Goal: Task Accomplishment & Management: Manage account settings

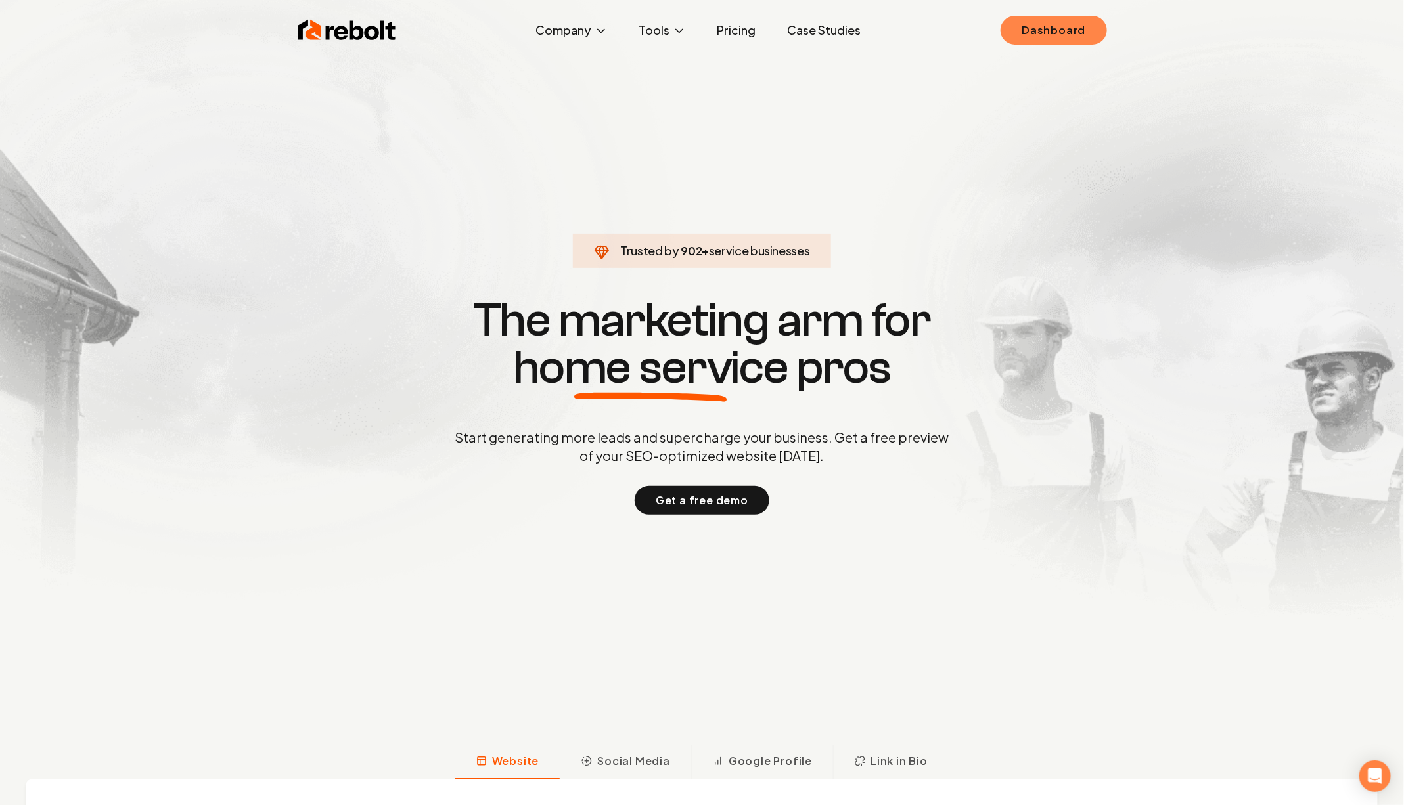
click at [1053, 23] on link "Dashboard" at bounding box center [1053, 30] width 106 height 29
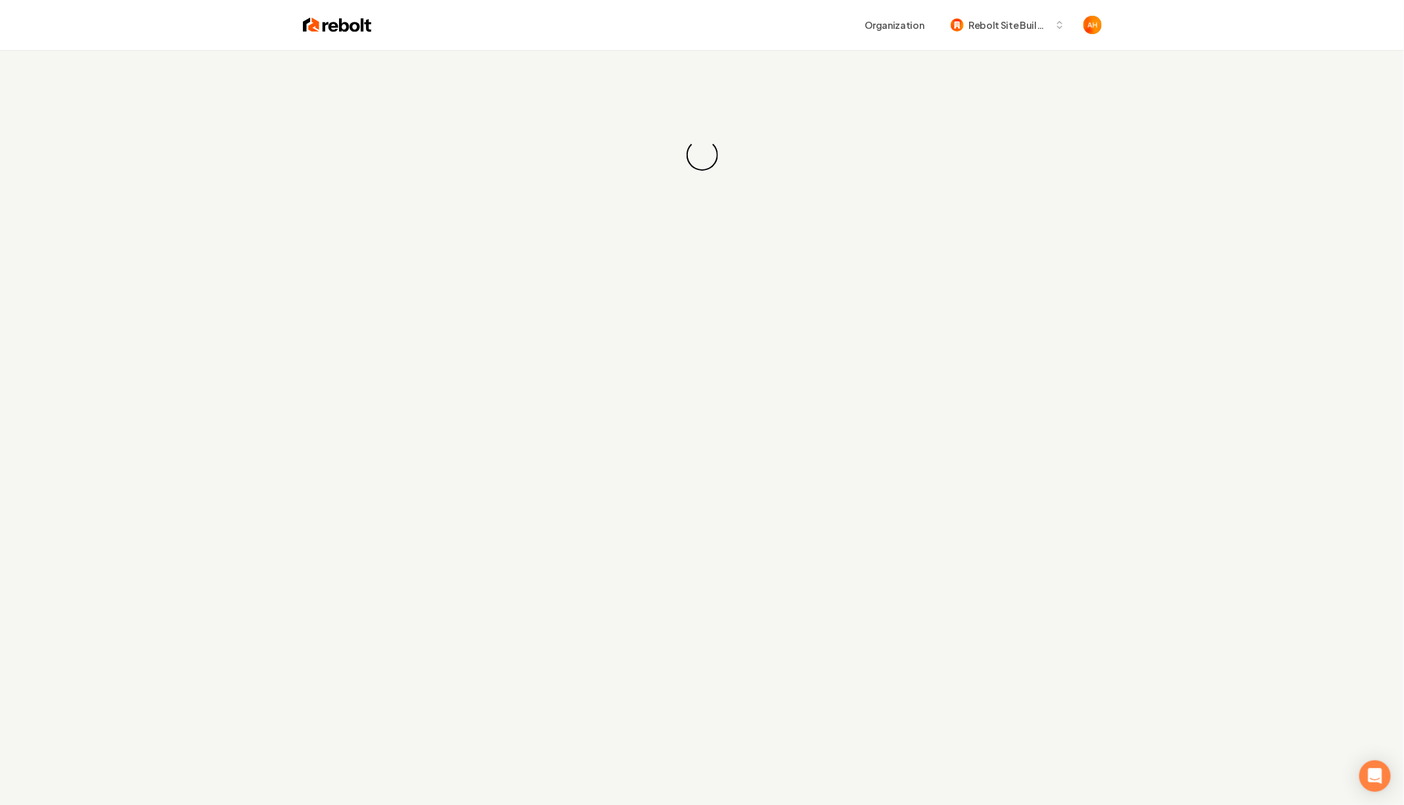
click at [753, 69] on div "Loading... Loading..." at bounding box center [702, 155] width 1404 height 210
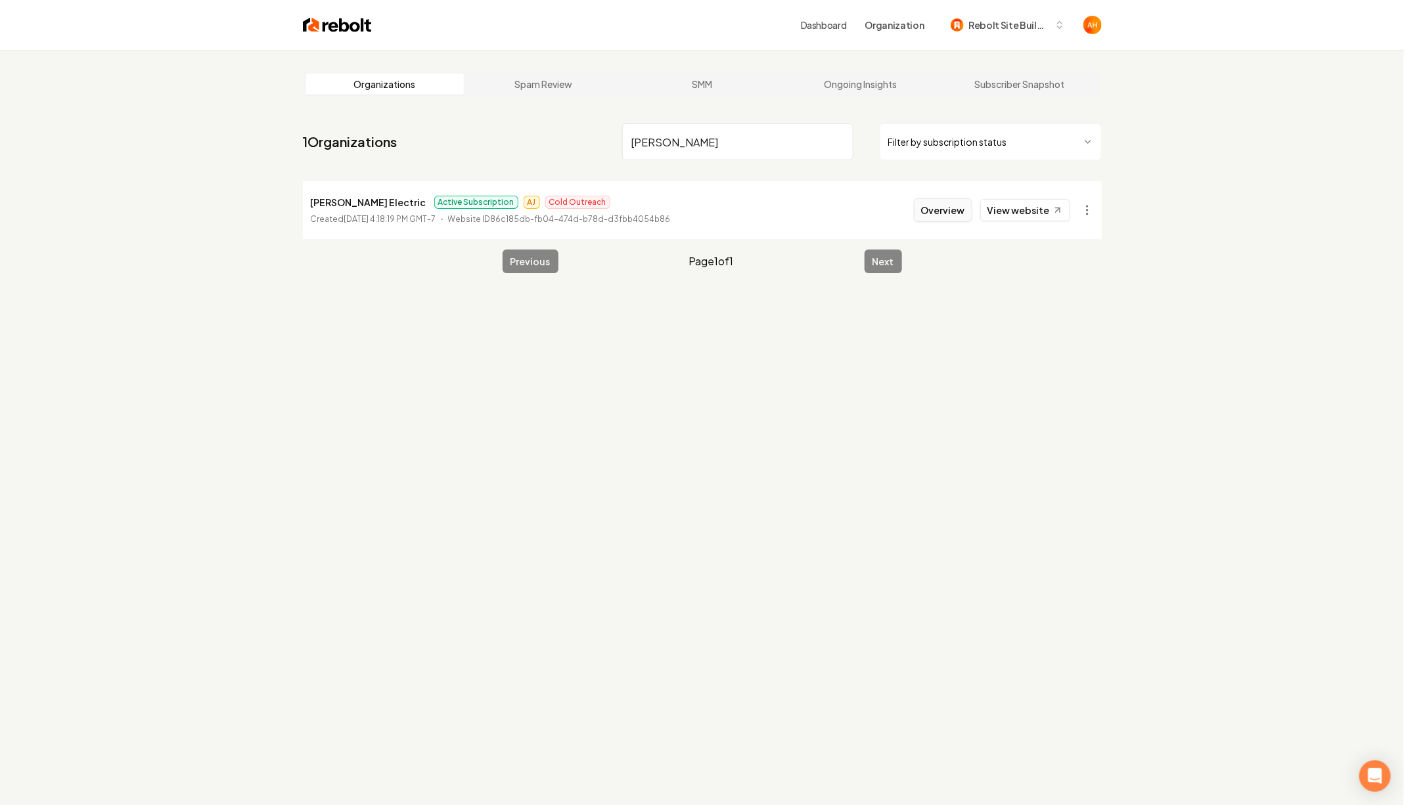
type input "[PERSON_NAME]"
drag, startPoint x: 935, startPoint y: 210, endPoint x: 890, endPoint y: 211, distance: 44.7
click at [935, 210] on button "Overview" at bounding box center [943, 210] width 58 height 24
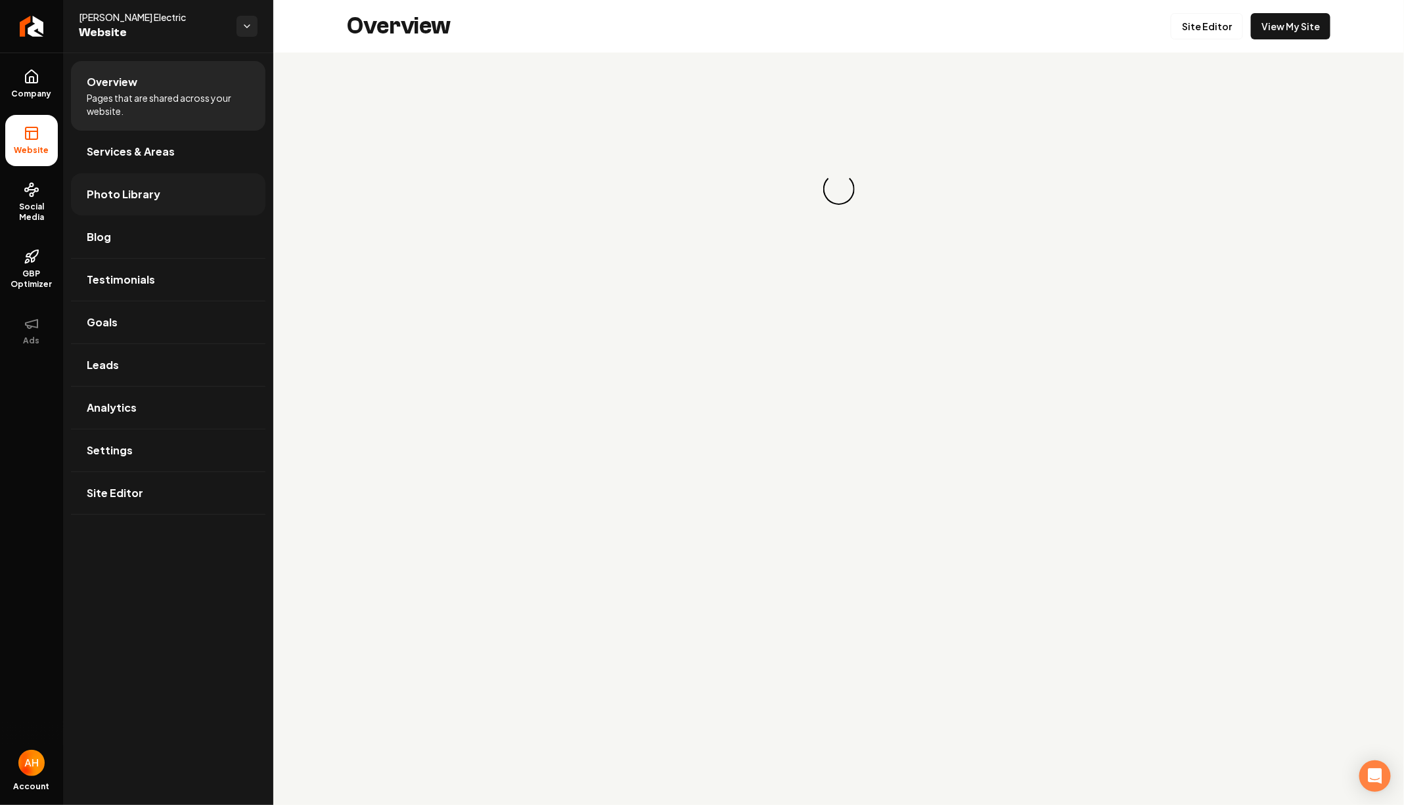
click at [124, 203] on link "Photo Library" at bounding box center [168, 194] width 194 height 42
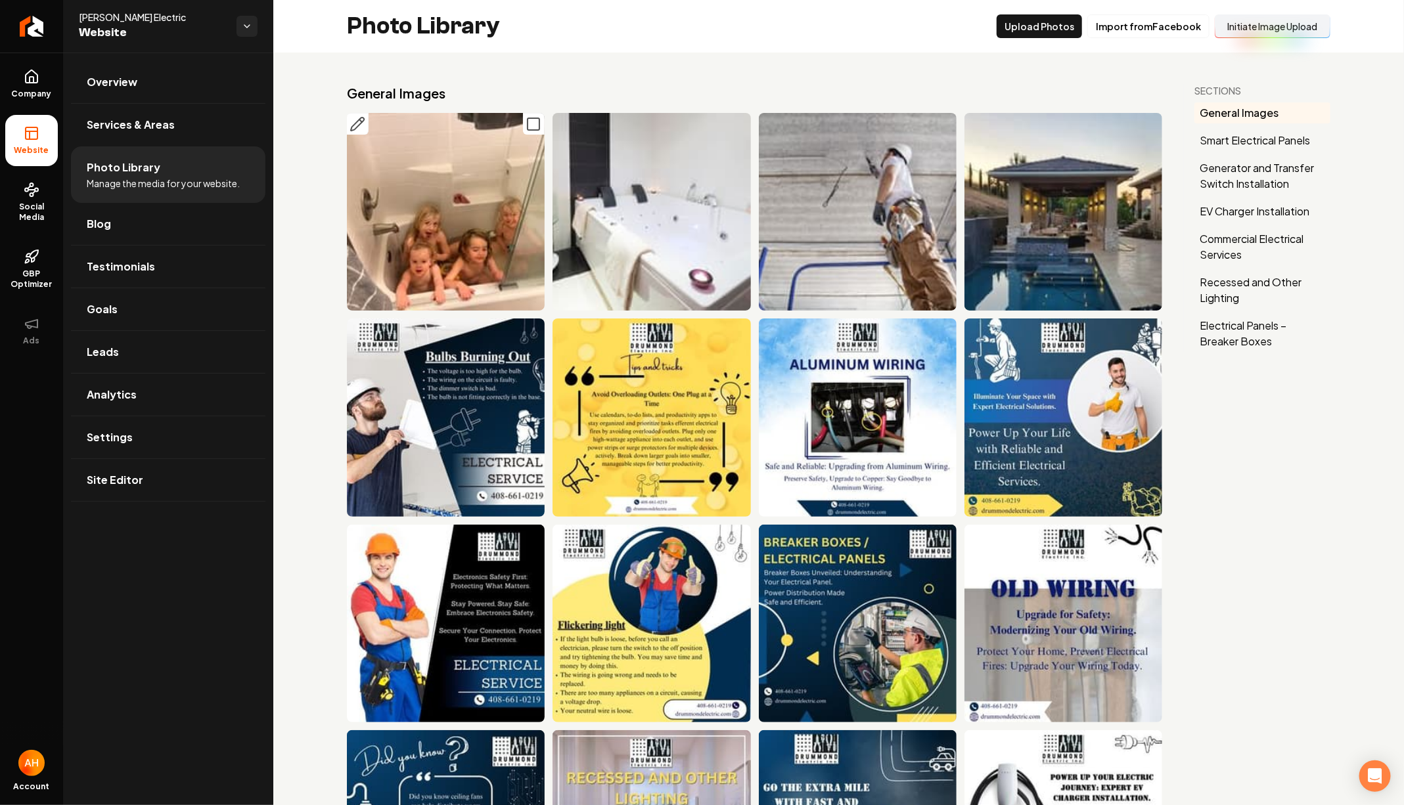
click at [527, 122] on rect "Main content area" at bounding box center [533, 124] width 12 height 12
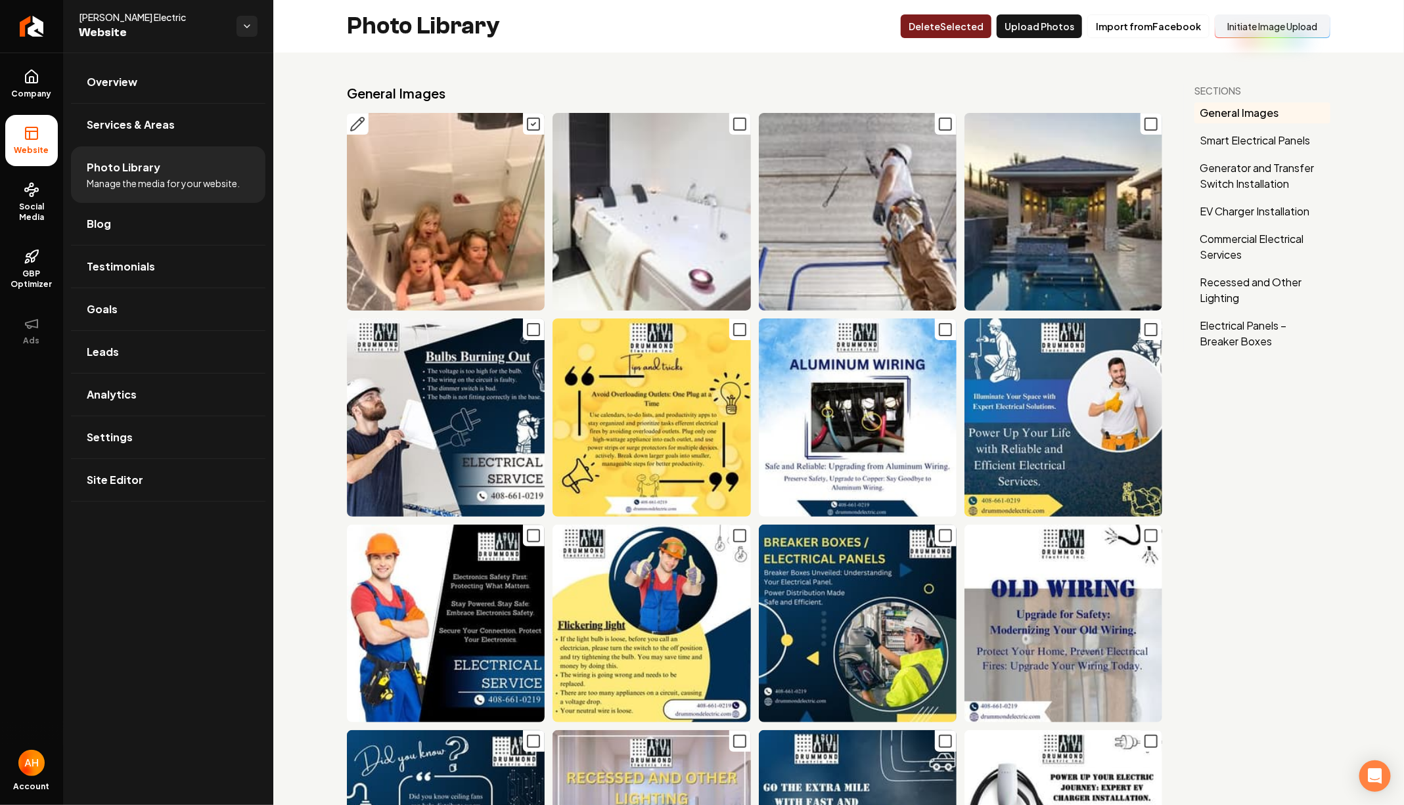
click at [973, 36] on button "Delet e Selected" at bounding box center [945, 26] width 91 height 24
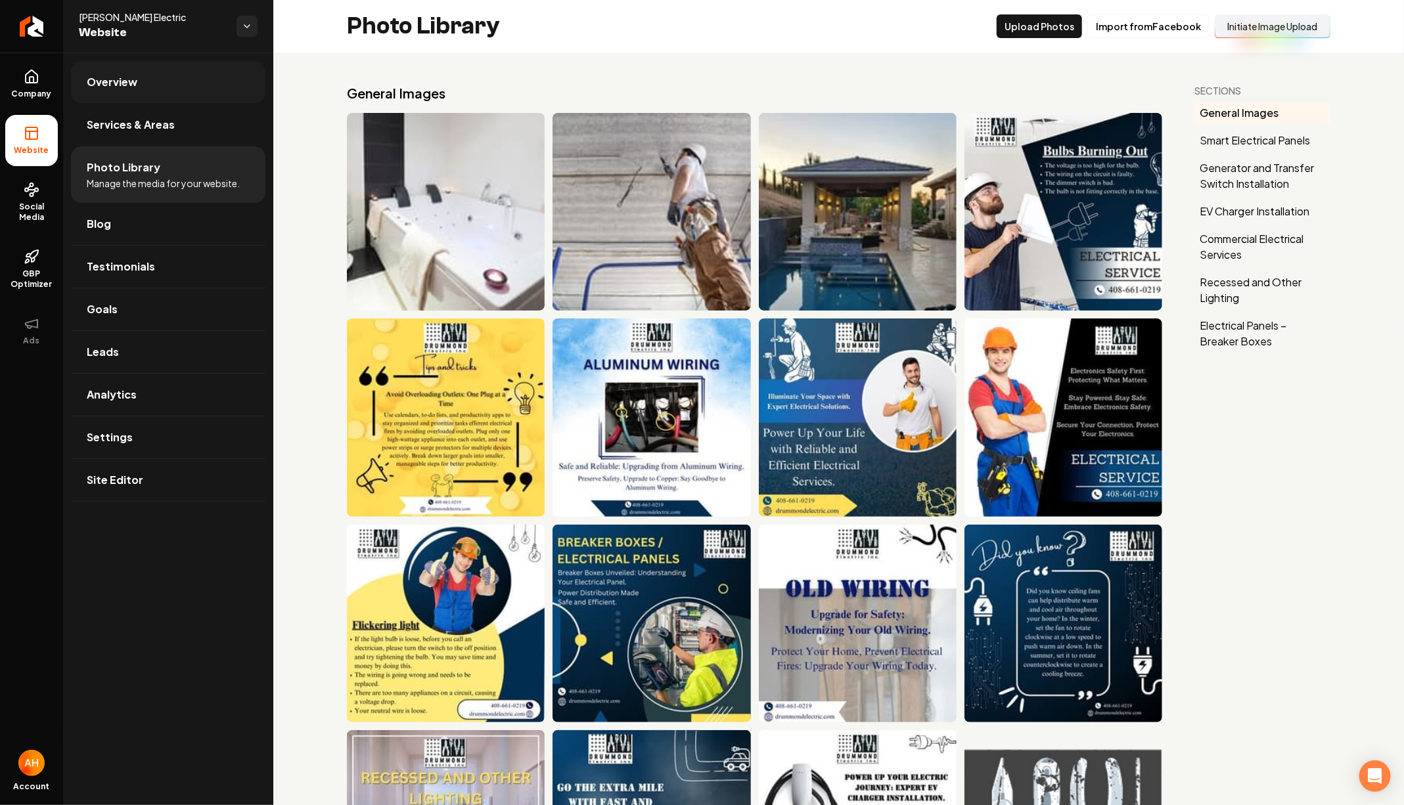
click at [97, 92] on link "Overview" at bounding box center [168, 82] width 194 height 42
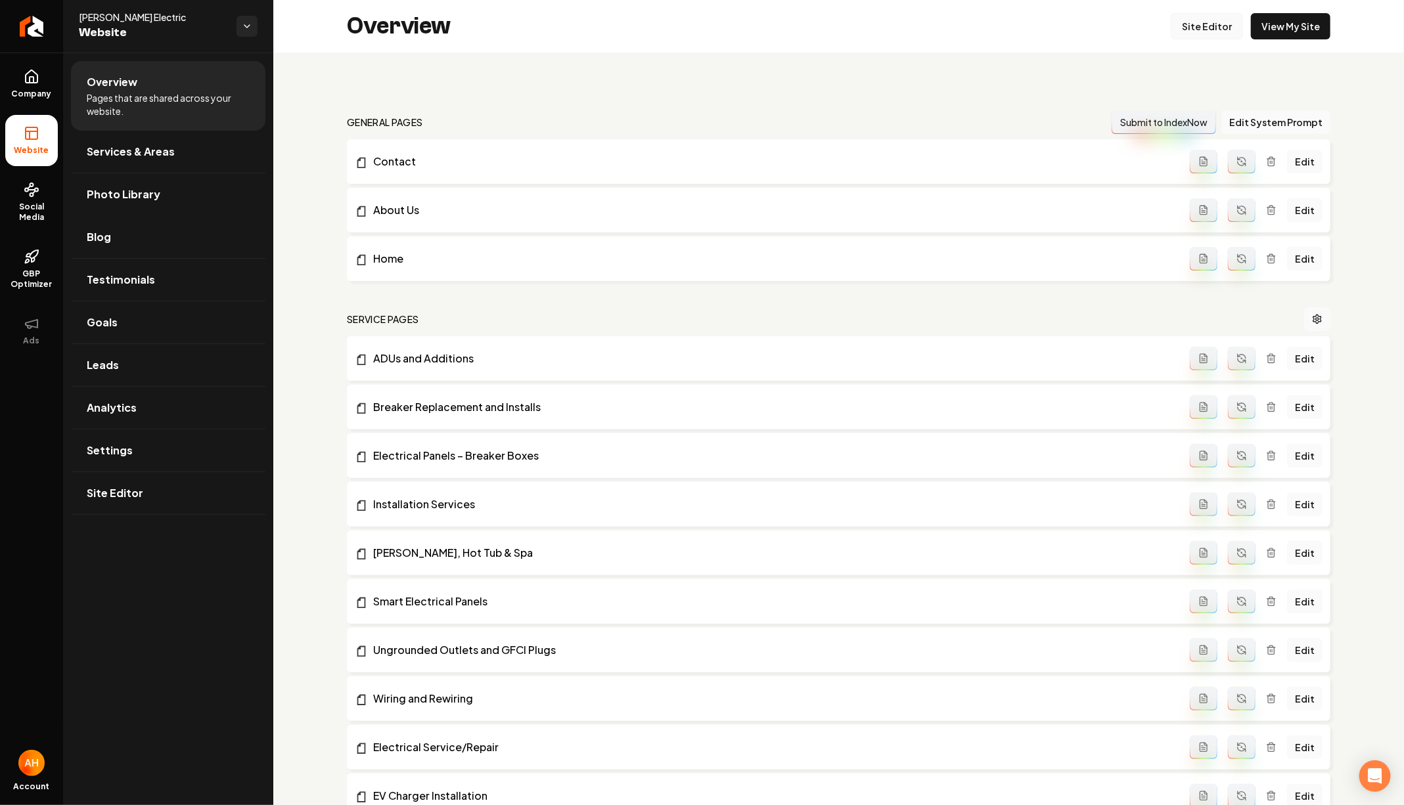
click at [1197, 26] on link "Site Editor" at bounding box center [1206, 26] width 72 height 26
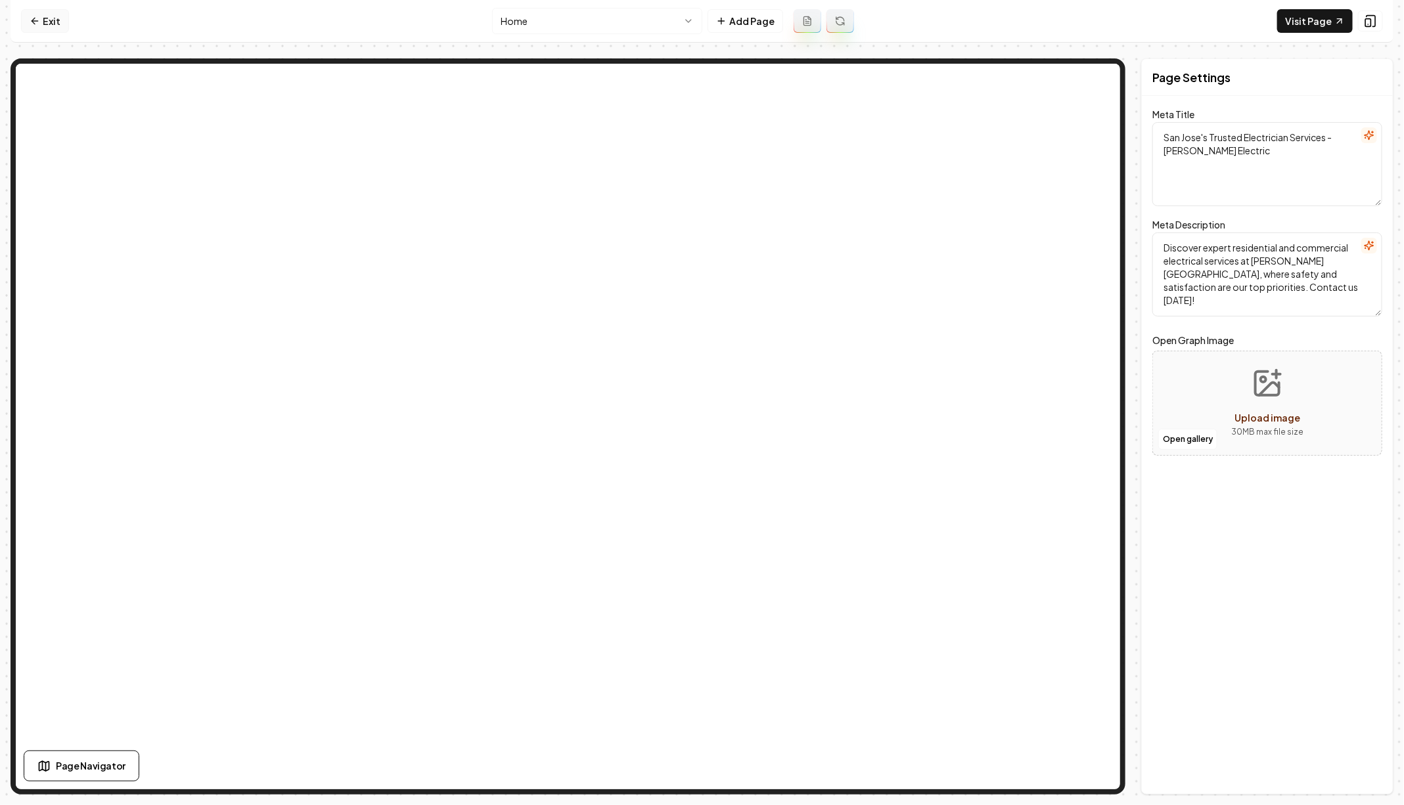
click at [37, 9] on link "Exit" at bounding box center [45, 21] width 48 height 24
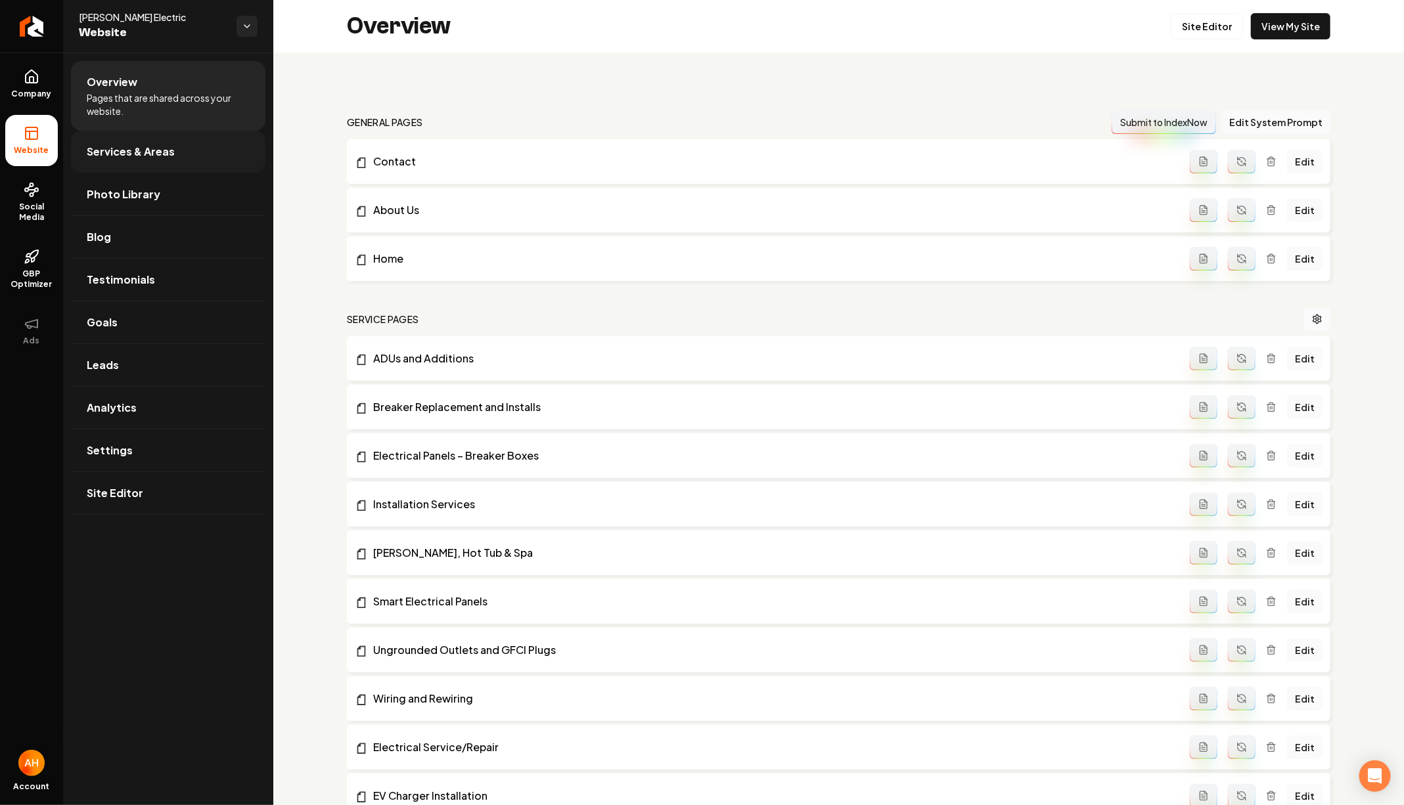
click at [191, 142] on link "Services & Areas" at bounding box center [168, 152] width 194 height 42
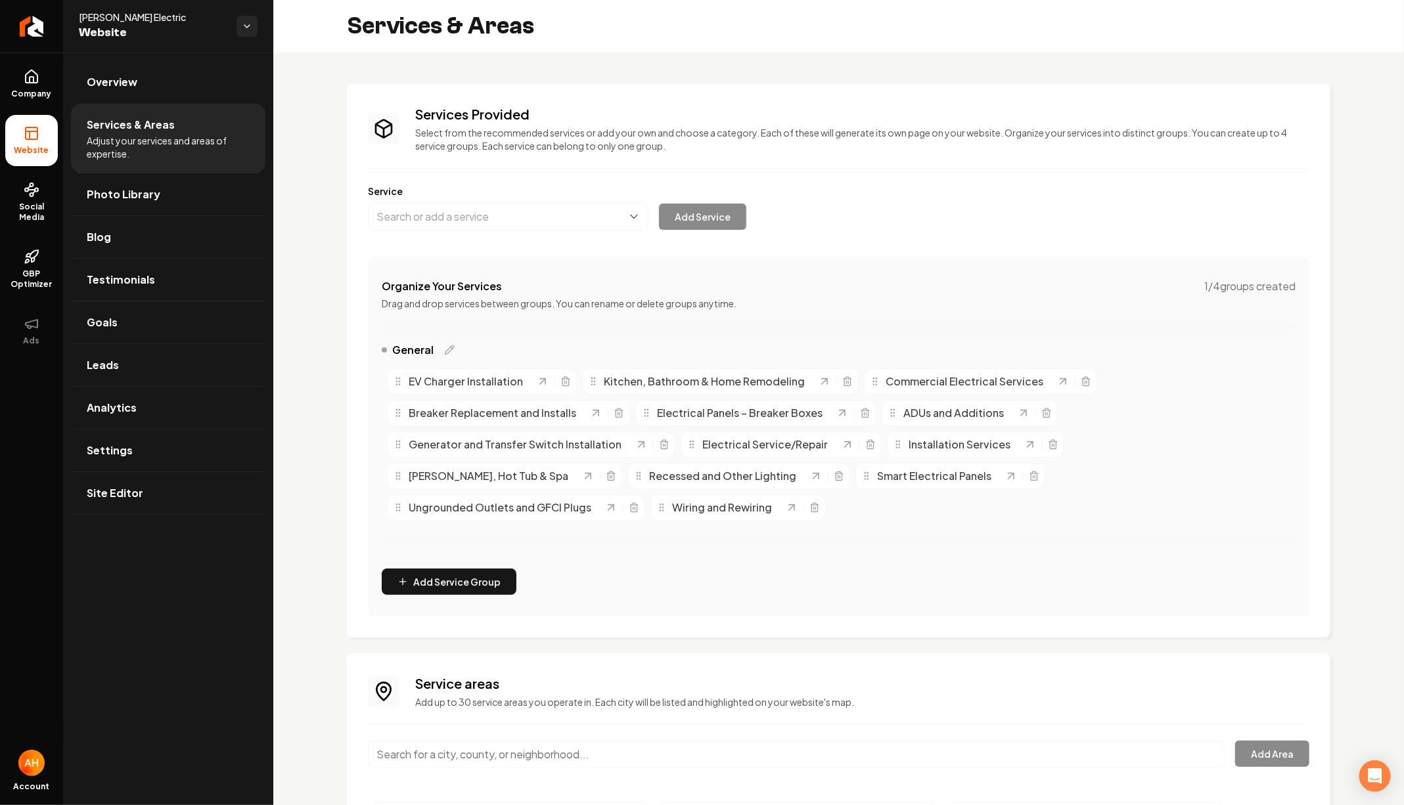
click at [580, 211] on button "Main content area" at bounding box center [508, 217] width 280 height 28
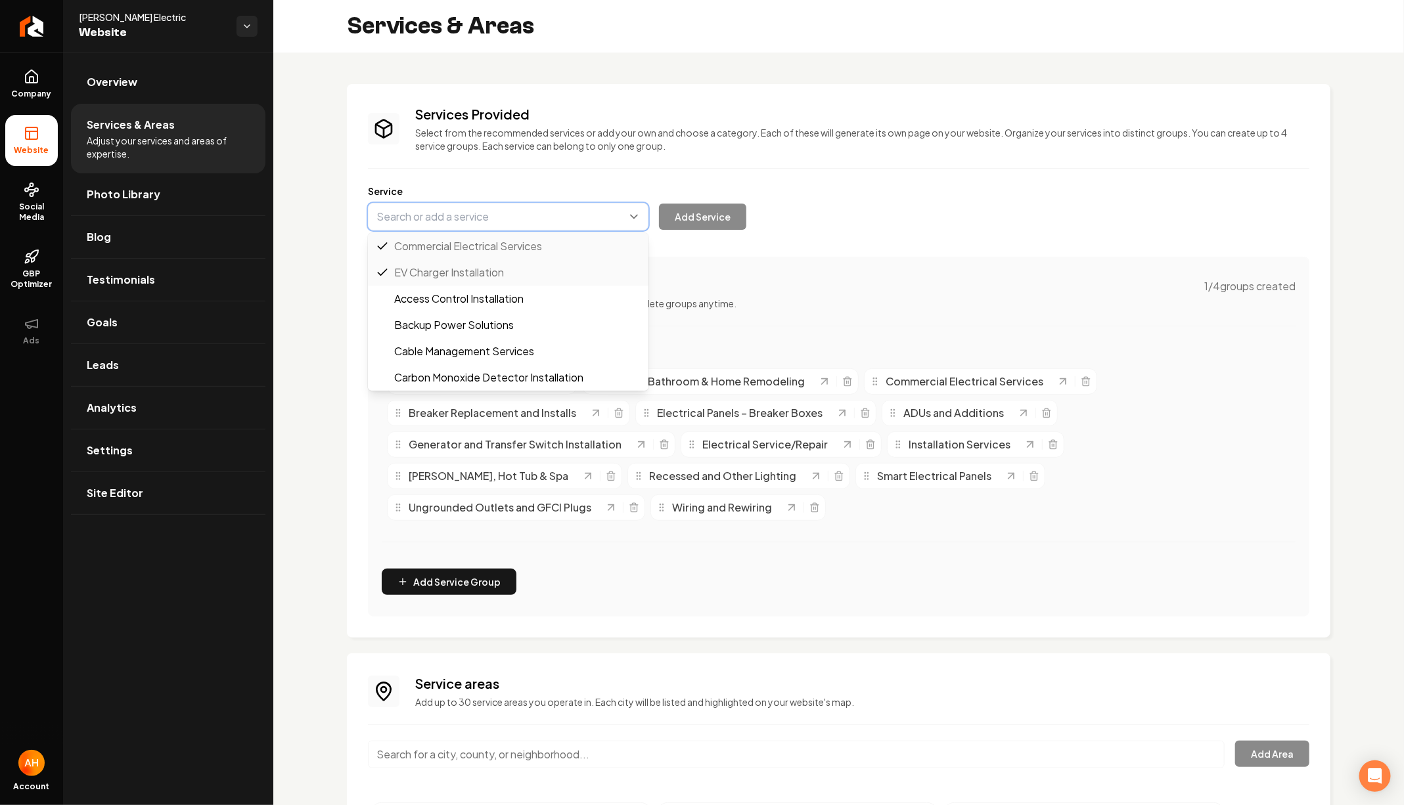
click at [580, 211] on button "Main content area" at bounding box center [508, 217] width 280 height 28
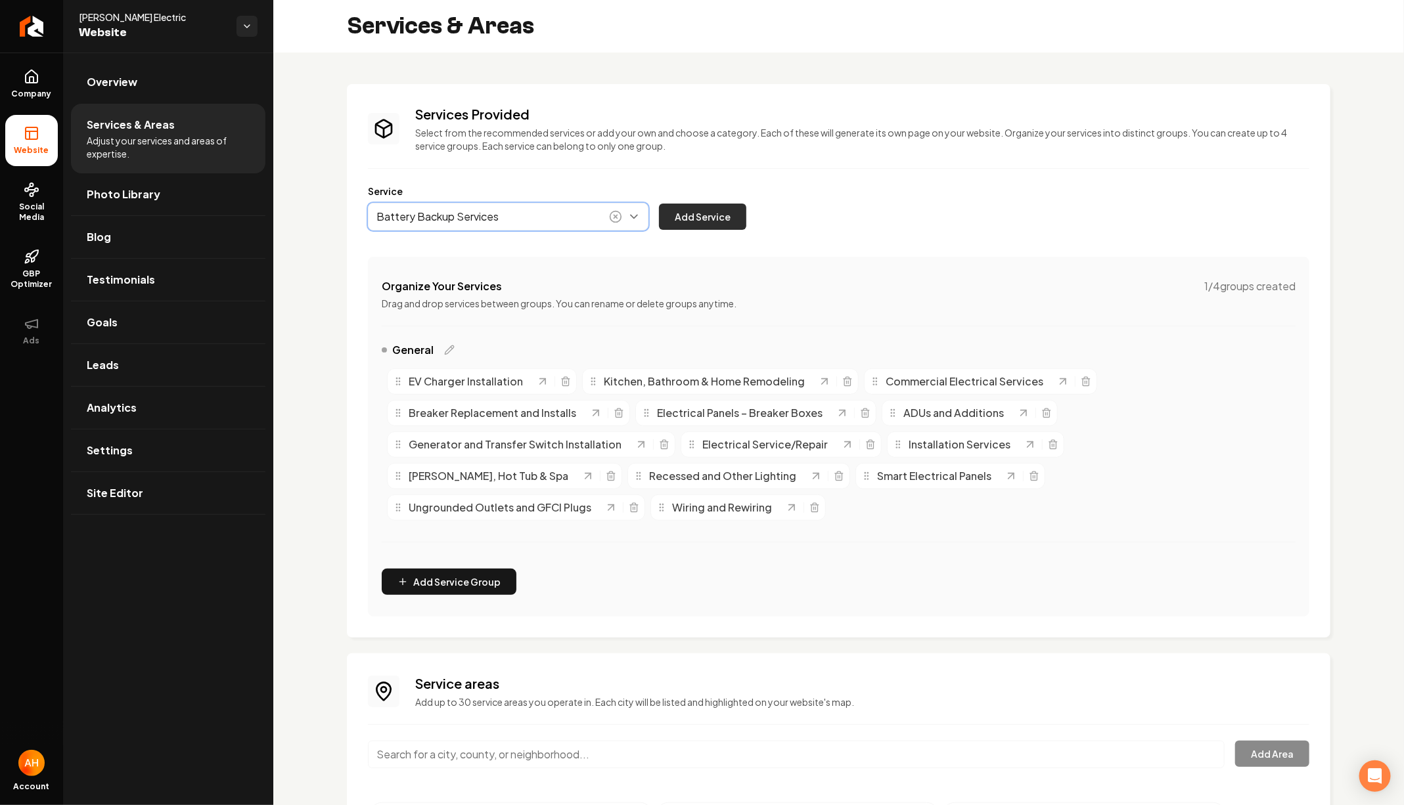
type input "Battery Backup Services"
click at [712, 219] on button "Add Service" at bounding box center [702, 217] width 87 height 26
click at [211, 84] on link "Overview" at bounding box center [168, 82] width 194 height 42
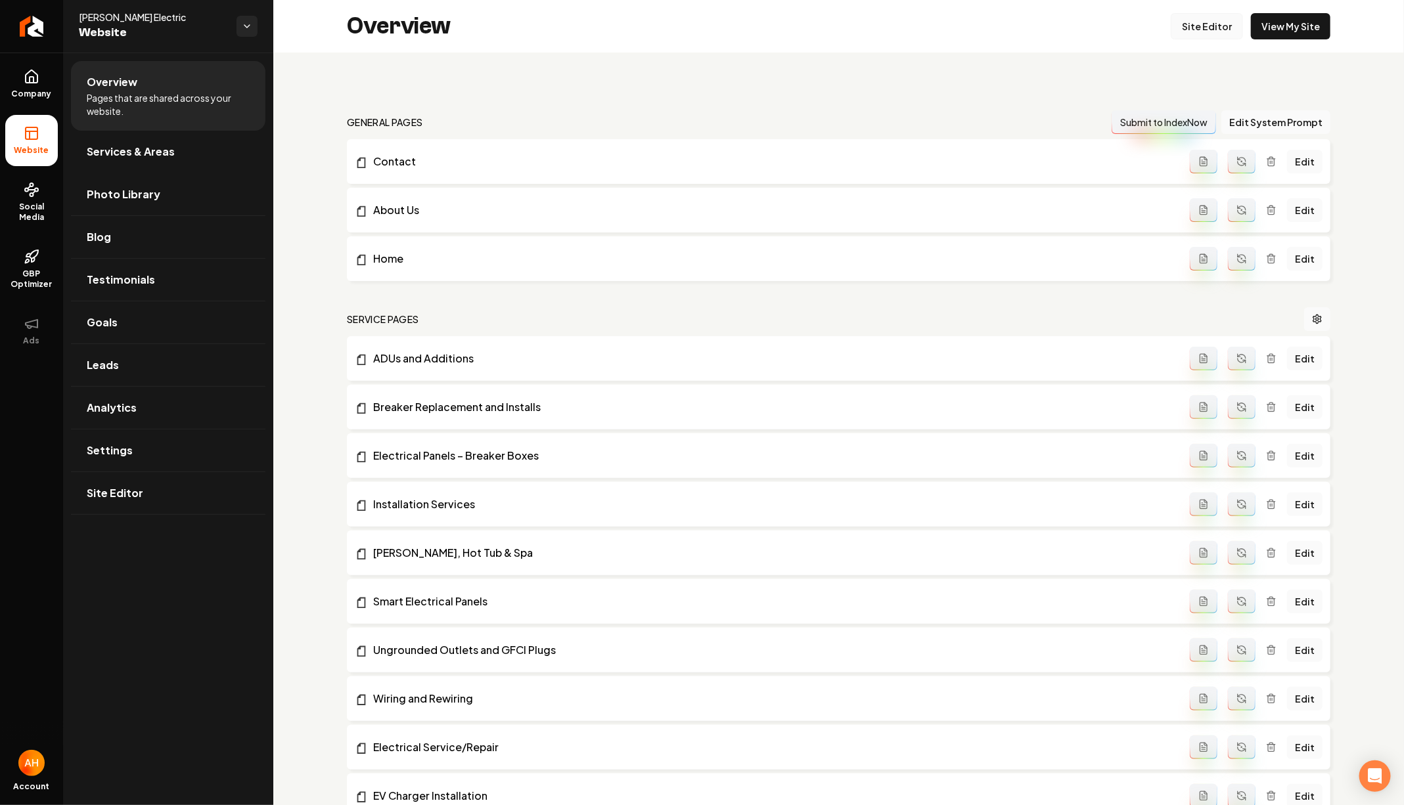
click at [1202, 29] on link "Site Editor" at bounding box center [1206, 26] width 72 height 26
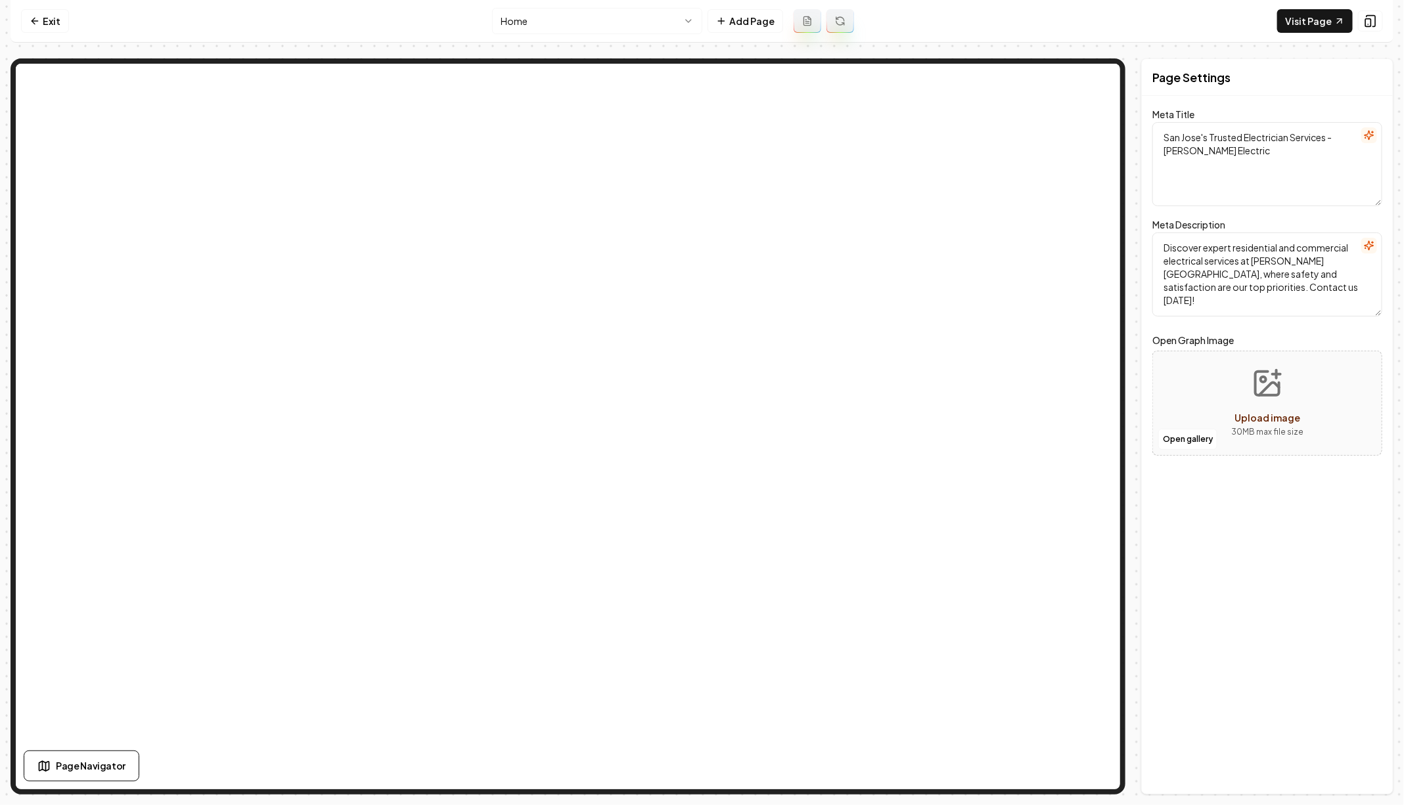
click at [662, 16] on html "Computer Required This feature is only available on a computer. Please switch t…" at bounding box center [702, 402] width 1404 height 805
click at [628, 28] on html "Computer Required This feature is only available on a computer. Please switch t…" at bounding box center [702, 402] width 1404 height 805
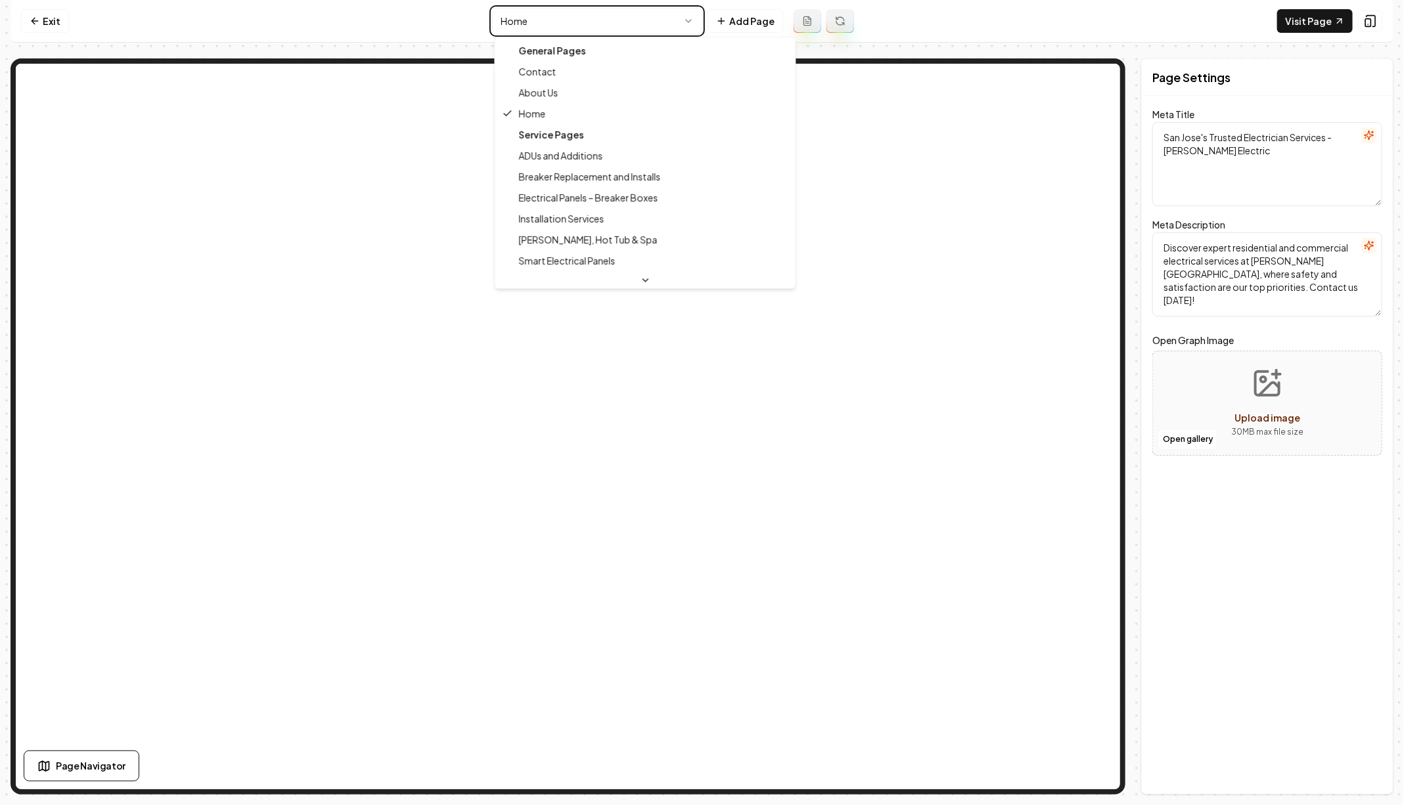
click at [261, 38] on html "Computer Required This feature is only available on a computer. Please switch t…" at bounding box center [702, 402] width 1404 height 805
